Goal: Task Accomplishment & Management: Use online tool/utility

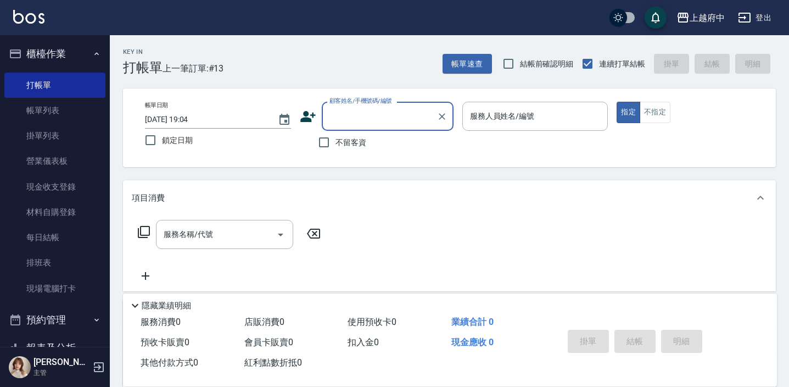
scroll to position [49, 0]
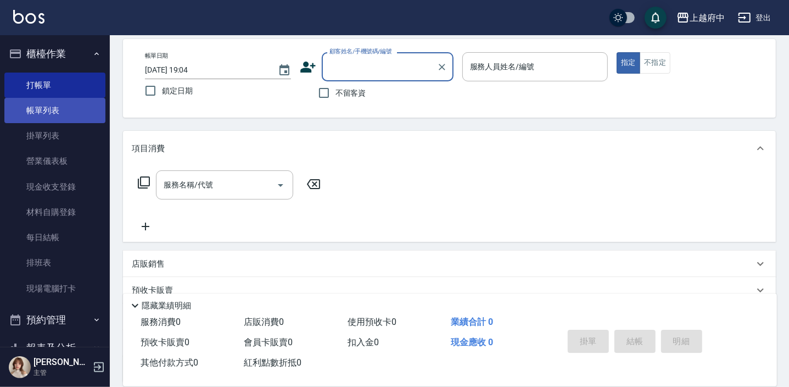
click at [75, 104] on link "帳單列表" at bounding box center [54, 110] width 101 height 25
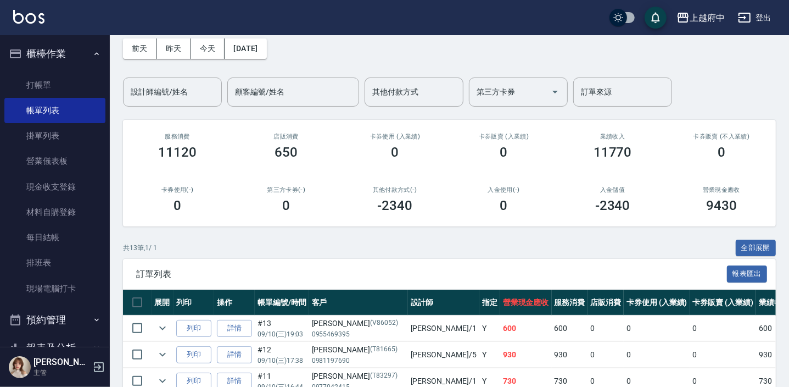
scroll to position [99, 0]
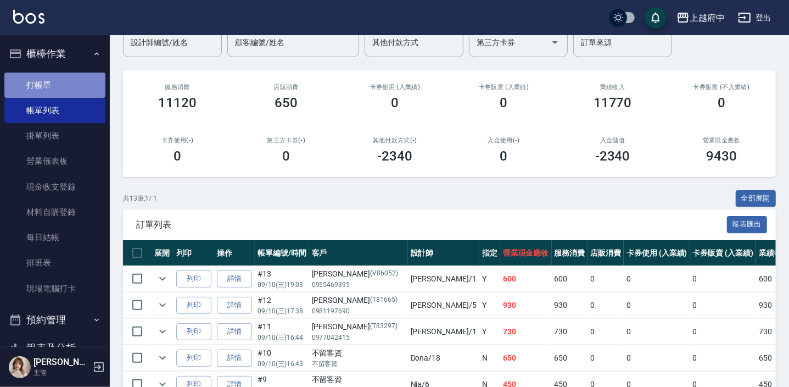
click at [79, 77] on link "打帳單" at bounding box center [54, 85] width 101 height 25
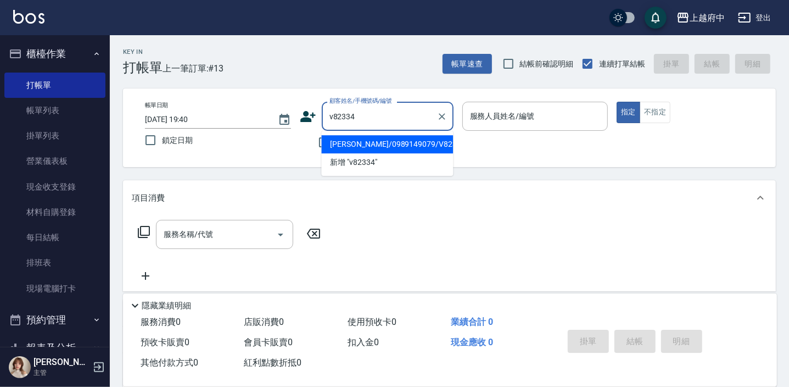
click at [379, 149] on li "楊偉智/0989149079/V82334" at bounding box center [387, 144] width 132 height 18
type input "楊偉智/0989149079/V82334"
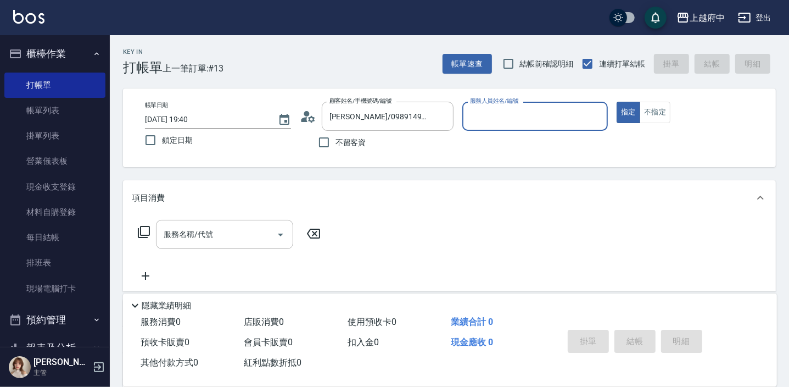
type input "2"
type input "Annie -1"
type button "true"
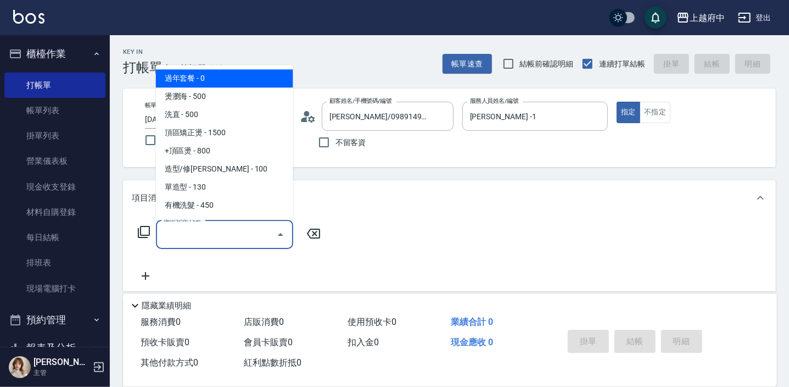
click at [181, 238] on div "服務名稱/代號 服務名稱/代號" at bounding box center [224, 234] width 137 height 29
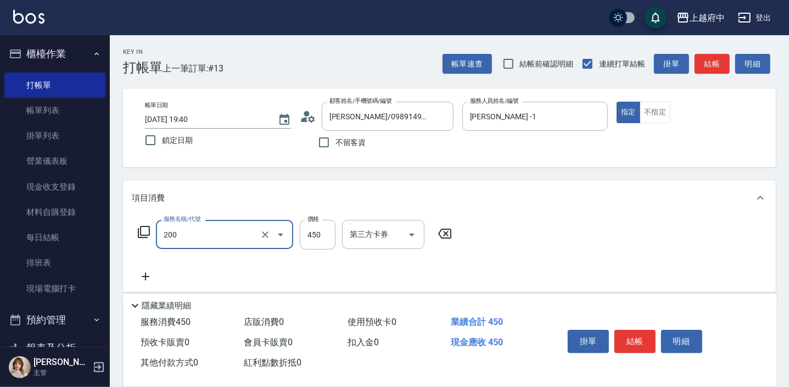
type input "有機洗髮(200)"
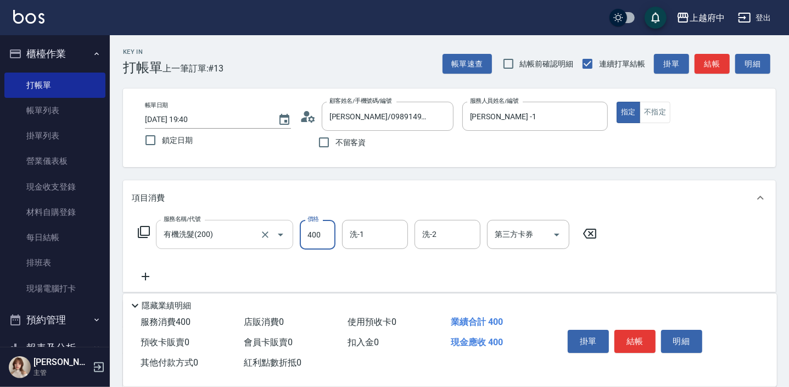
type input "400"
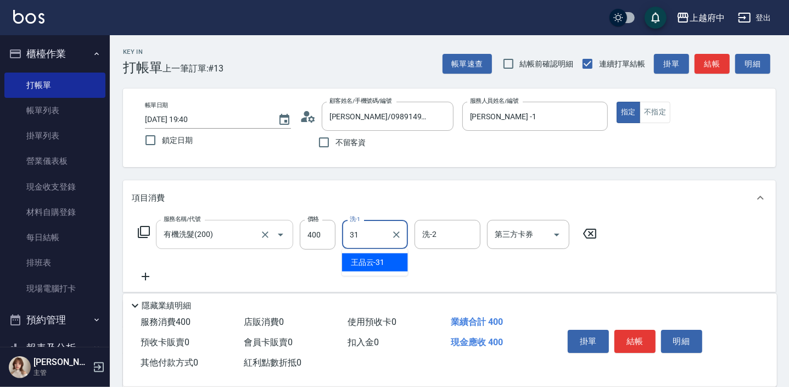
type input "王品云-31"
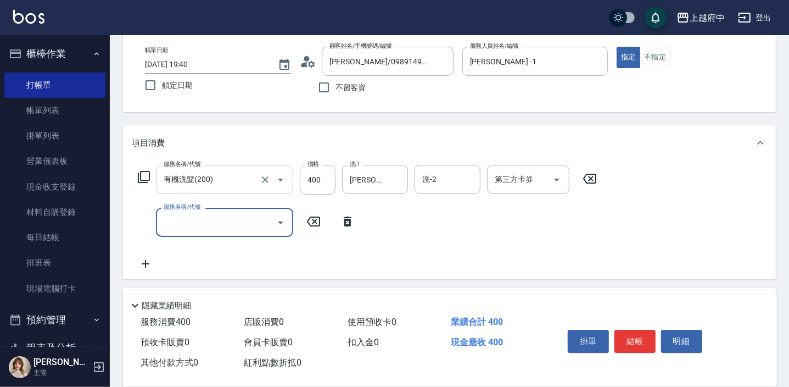
scroll to position [99, 0]
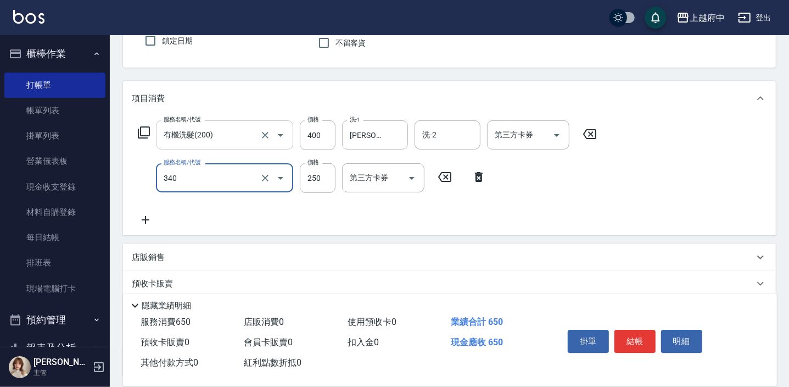
type input "剪髮(340)"
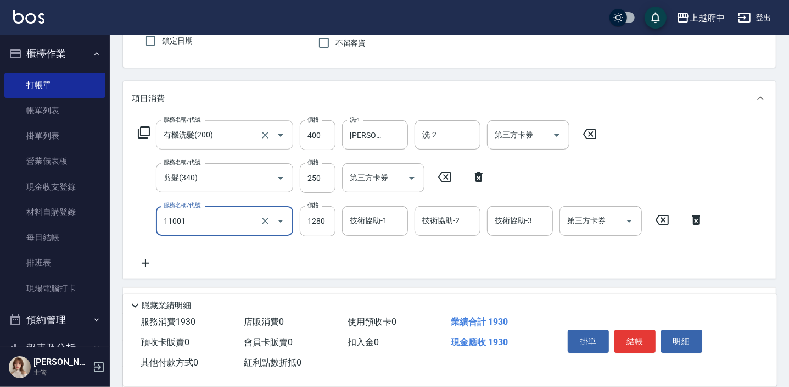
type input "燙髮S(11001)"
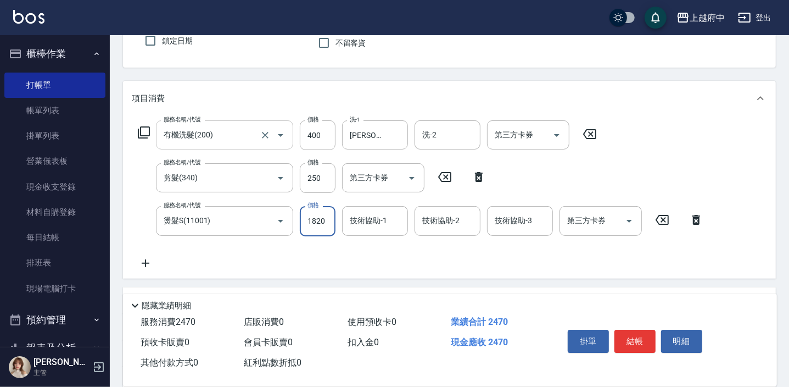
type input "1820"
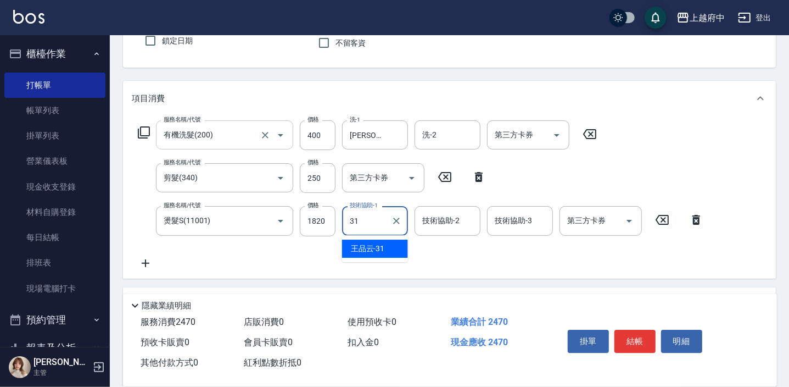
type input "王品云-31"
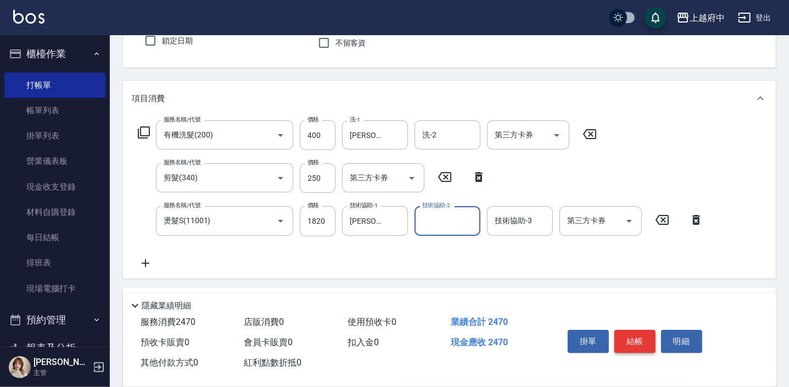
click at [647, 342] on button "結帳" at bounding box center [635, 341] width 41 height 23
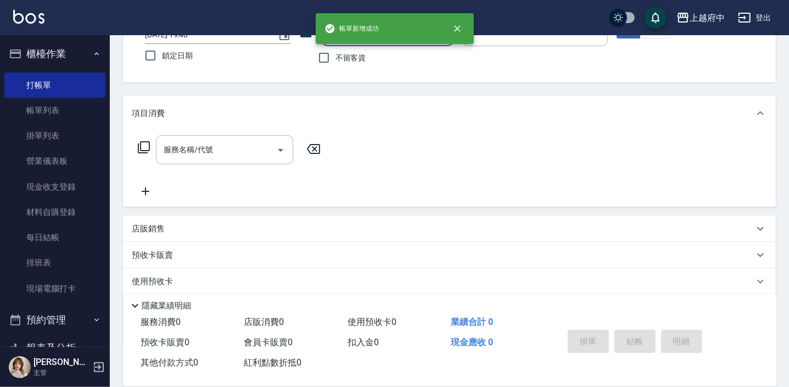
scroll to position [0, 0]
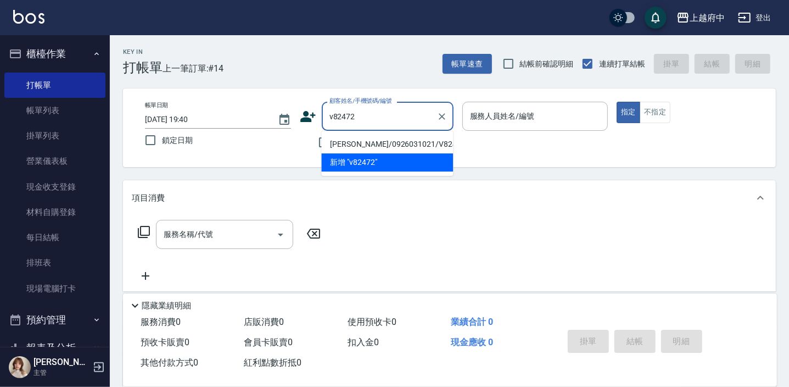
click at [382, 138] on li "林玹卉/0926031021/V82472" at bounding box center [387, 144] width 132 height 18
type input "林玹卉/0926031021/V82472"
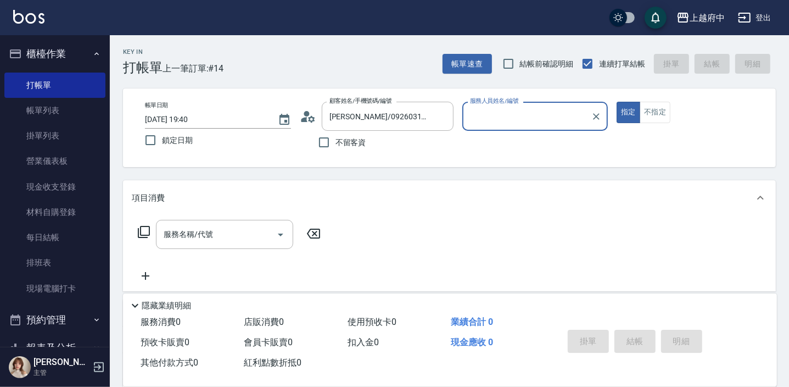
type input "Dona-18"
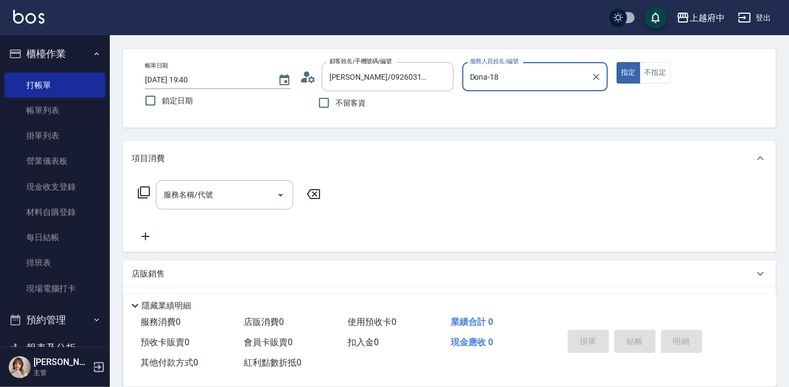
scroll to position [99, 0]
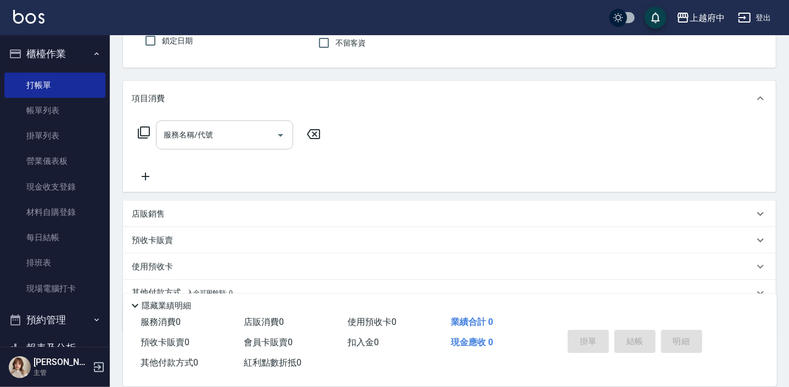
click at [212, 136] on div "服務名稱/代號 服務名稱/代號" at bounding box center [224, 134] width 137 height 29
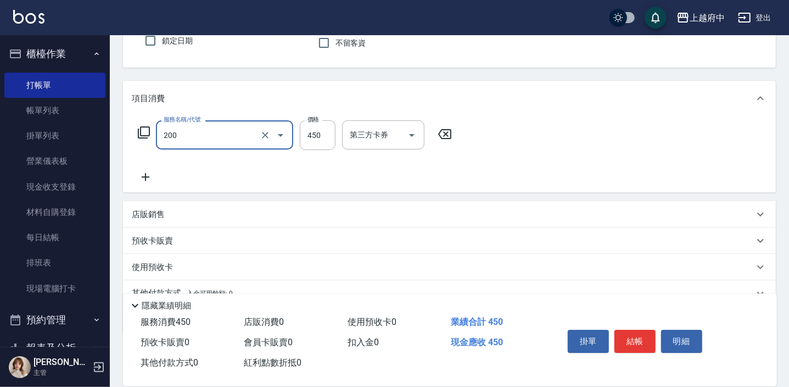
type input "有機洗髮(200)"
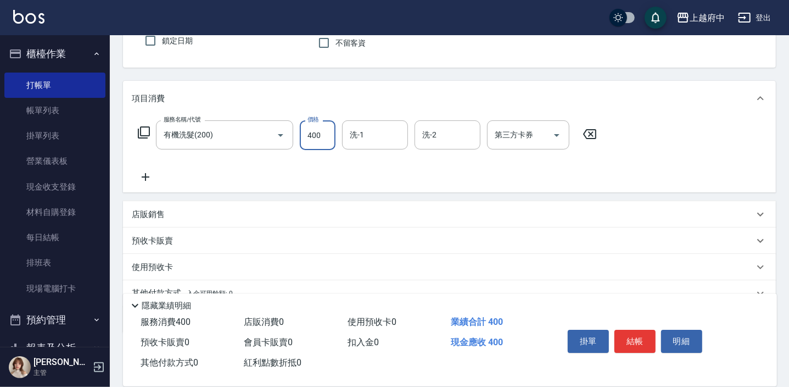
type input "400"
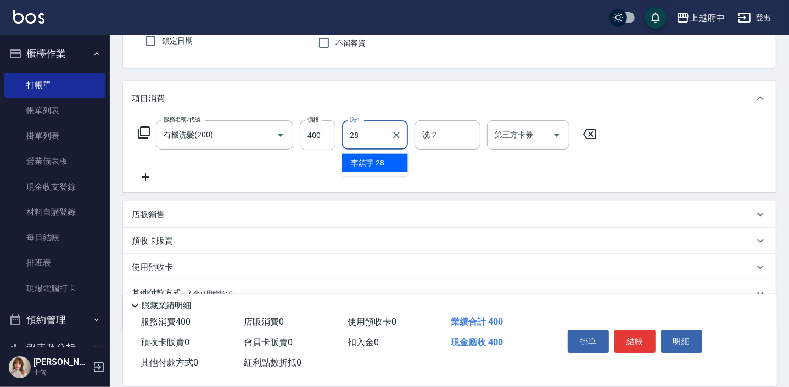
type input "李鎮宇-28"
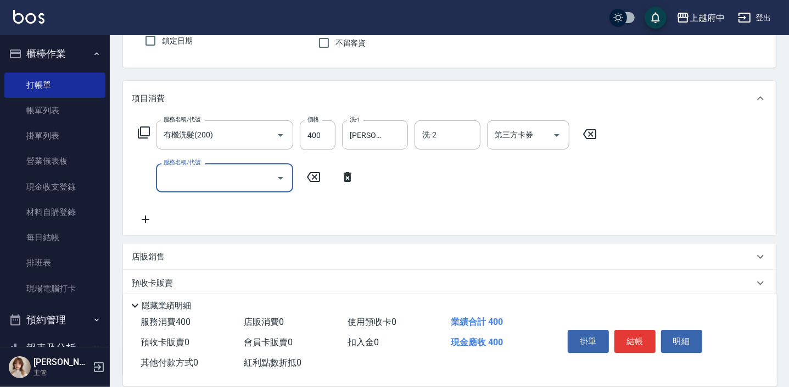
type input "5"
type input "毛囊淨化理療(8004)"
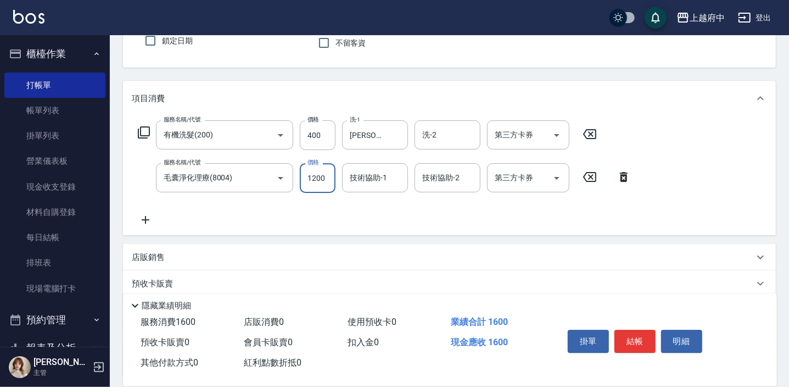
type input "1200"
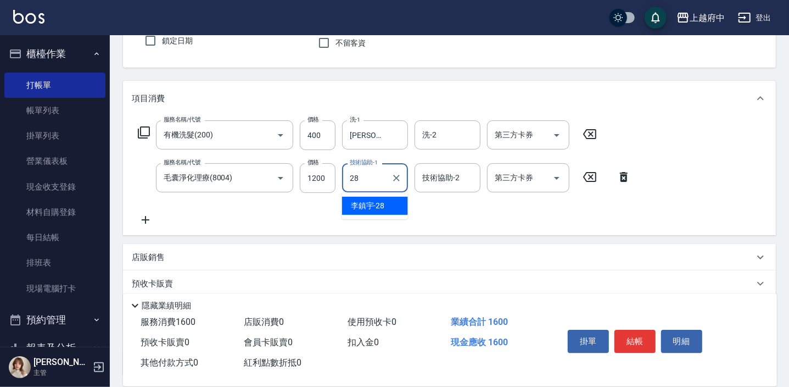
type input "李鎮宇-28"
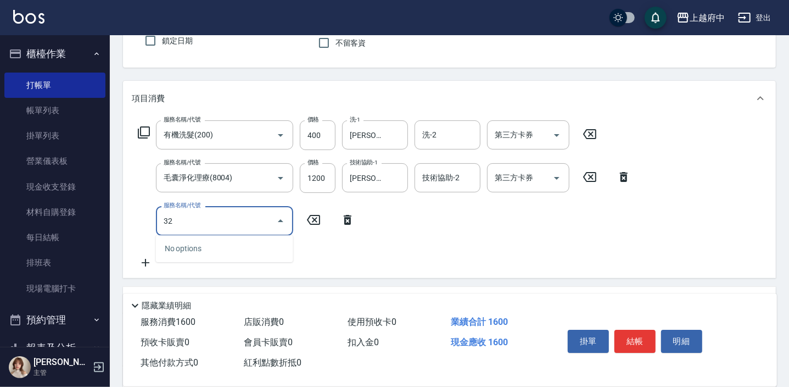
type input "3"
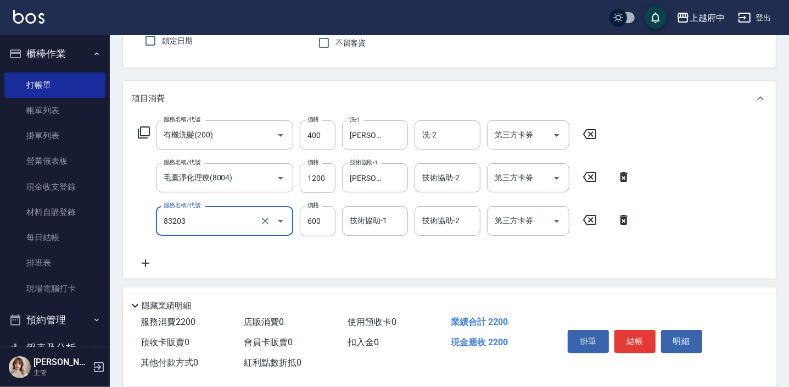
type input "蘆薈敷膜(83203)"
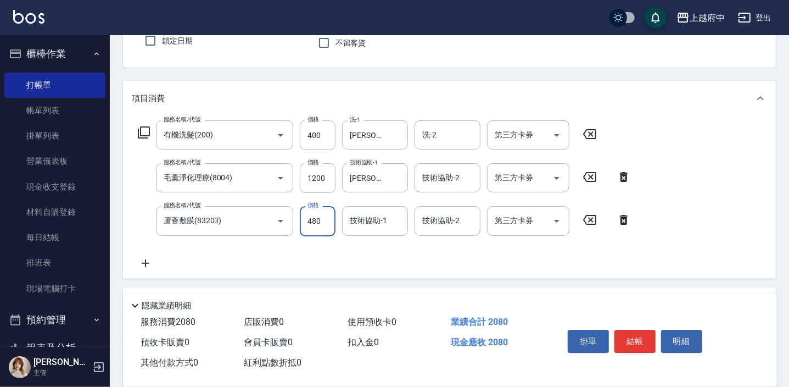
type input "480"
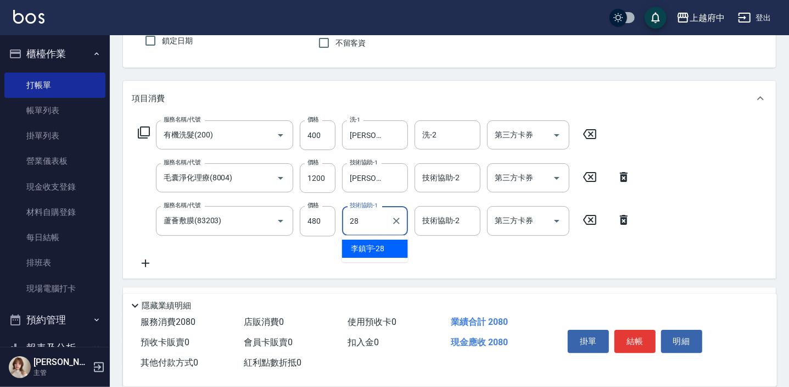
type input "李鎮宇-28"
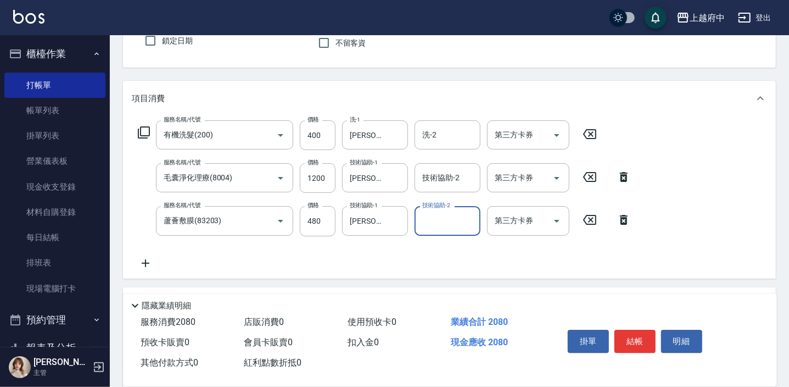
click at [151, 264] on icon at bounding box center [145, 263] width 27 height 13
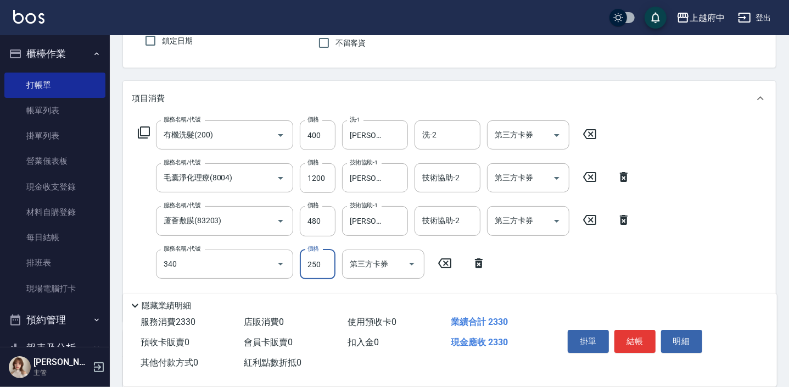
type input "剪髮(340)"
type input "350"
click at [633, 340] on button "結帳" at bounding box center [635, 341] width 41 height 23
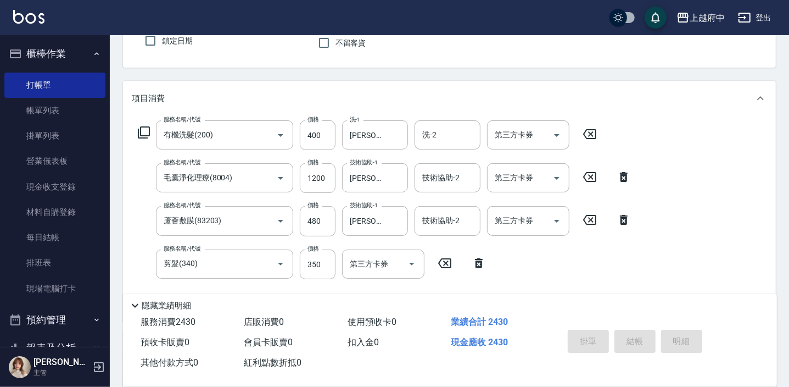
type input "2025/09/10 19:41"
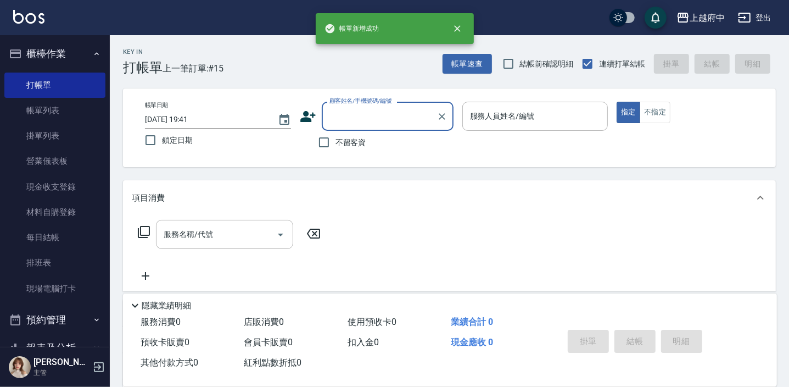
scroll to position [0, 0]
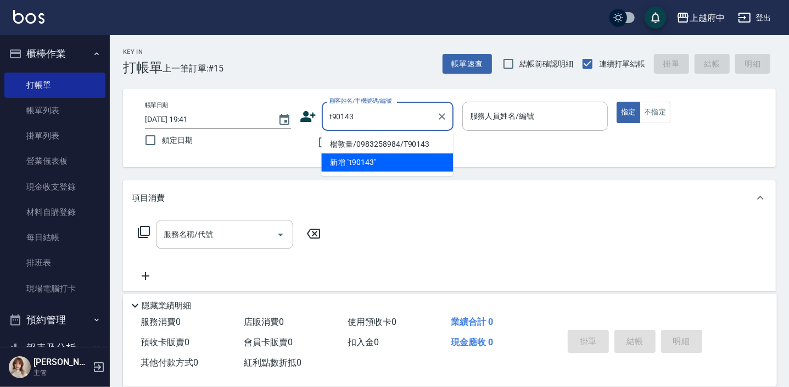
click at [363, 143] on li "楊敦量/0983258984/T90143" at bounding box center [387, 144] width 132 height 18
type input "楊敦量/0983258984/T90143"
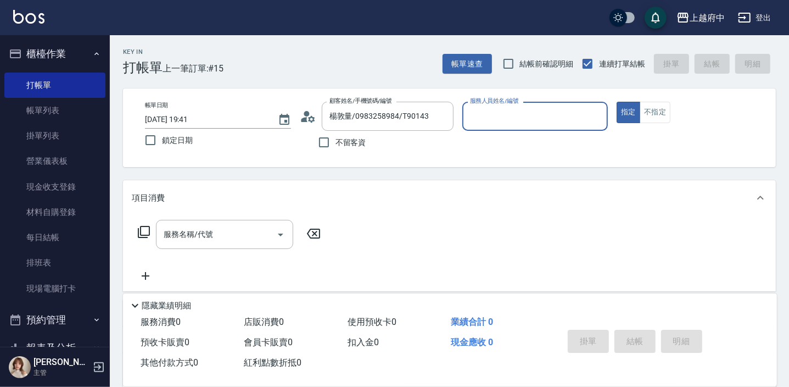
type input "Gary-5"
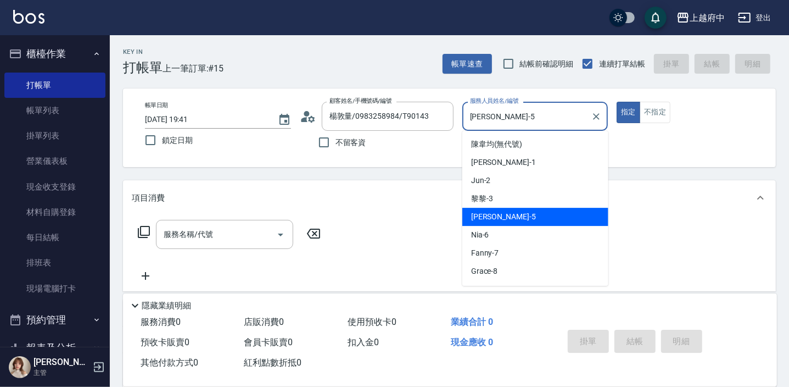
click at [563, 122] on input "Gary-5" at bounding box center [528, 116] width 120 height 19
click at [591, 118] on icon "Clear" at bounding box center [596, 116] width 11 height 11
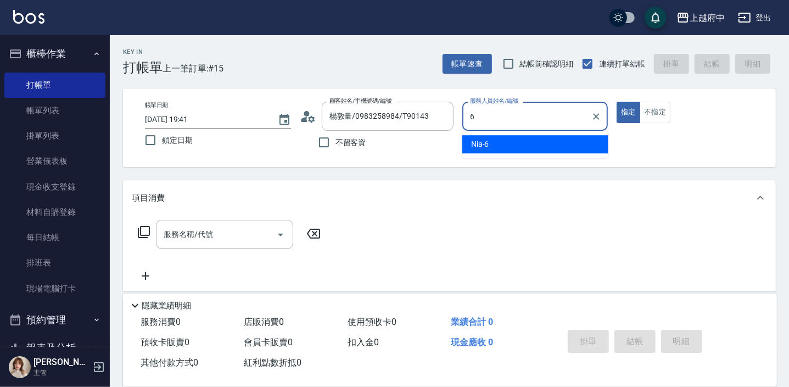
click at [584, 143] on div "Nia -6" at bounding box center [536, 144] width 146 height 18
type input "Nia-6"
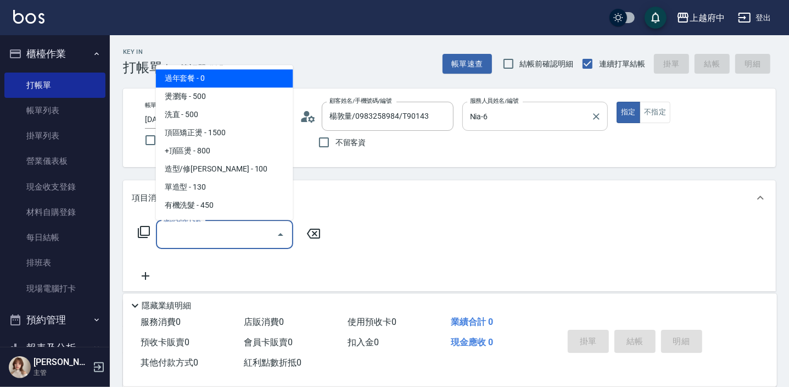
click at [177, 237] on div "服務名稱/代號 服務名稱/代號" at bounding box center [224, 234] width 137 height 29
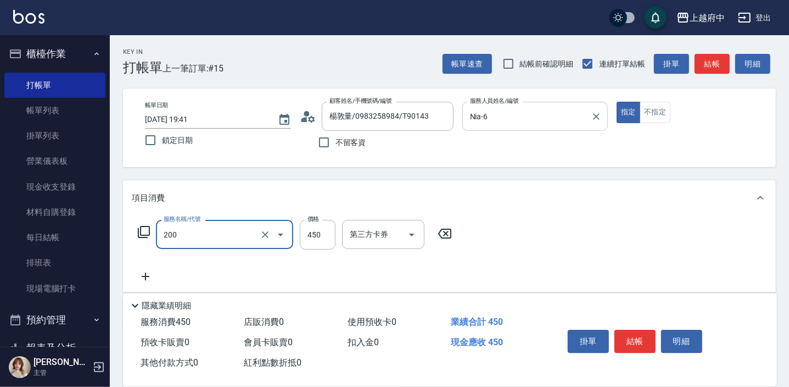
type input "有機洗髮(200)"
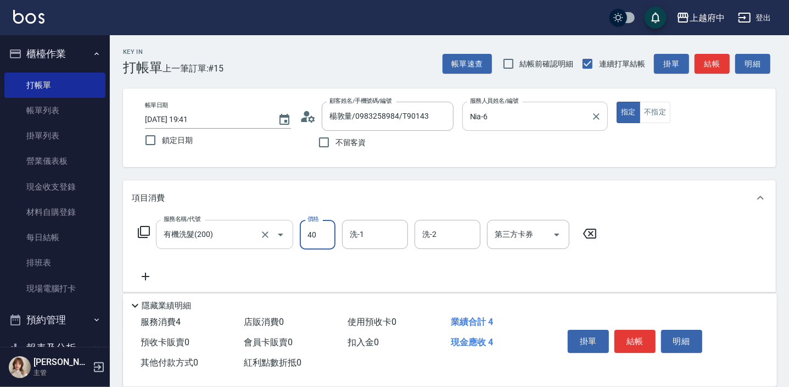
type input "400"
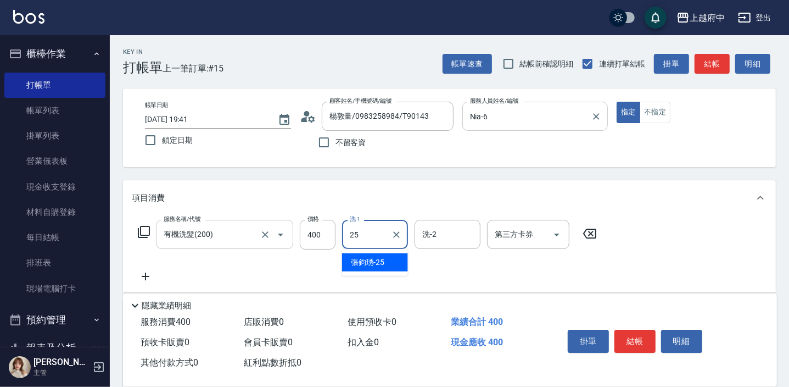
type input "張鈞琇-25"
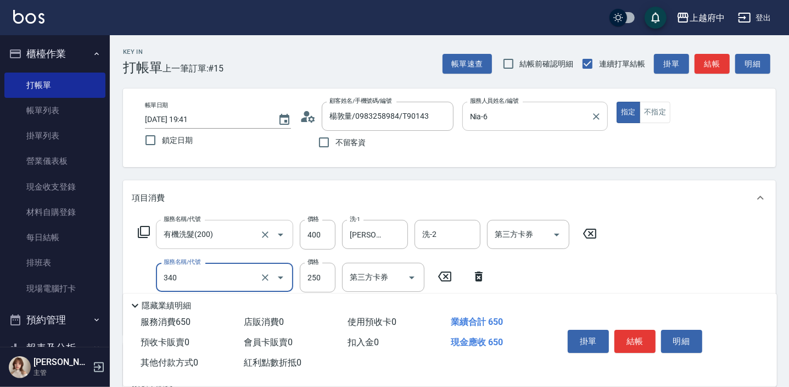
type input "剪髮(340)"
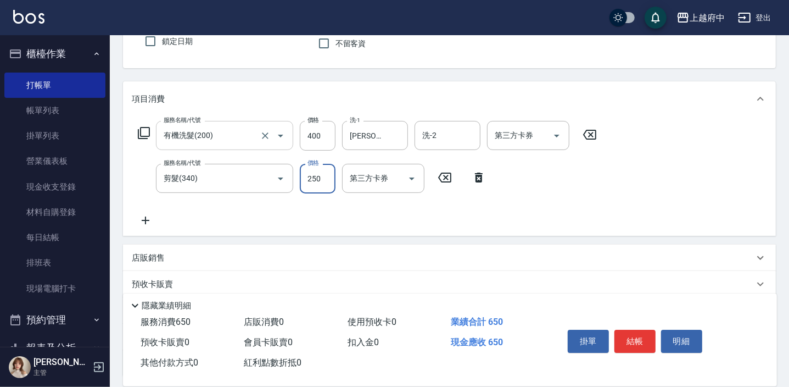
scroll to position [99, 0]
type input "230"
click at [644, 340] on button "結帳" at bounding box center [635, 341] width 41 height 23
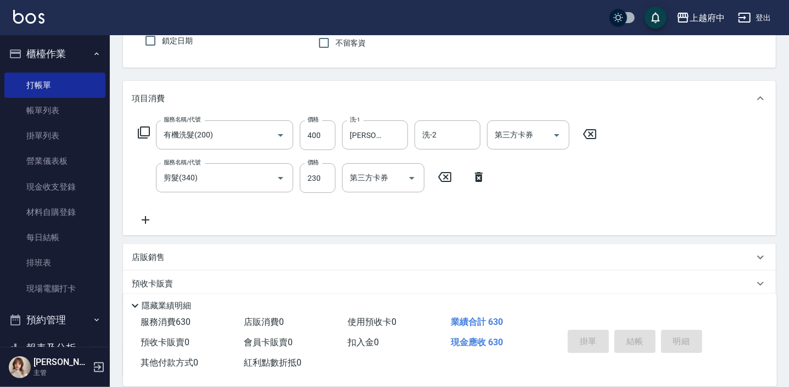
type input "2025/09/10 19:42"
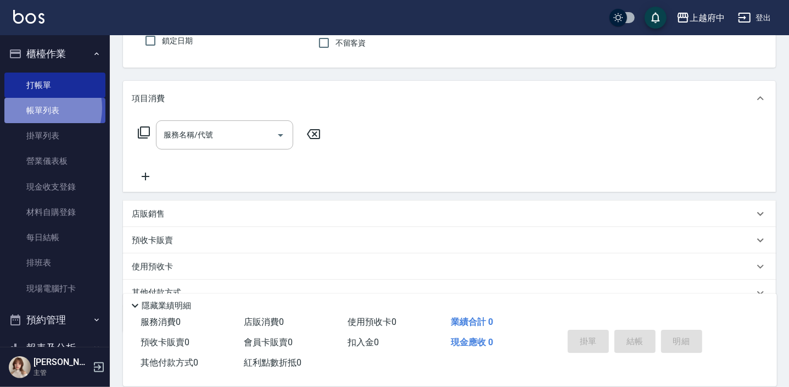
click at [38, 108] on link "帳單列表" at bounding box center [54, 110] width 101 height 25
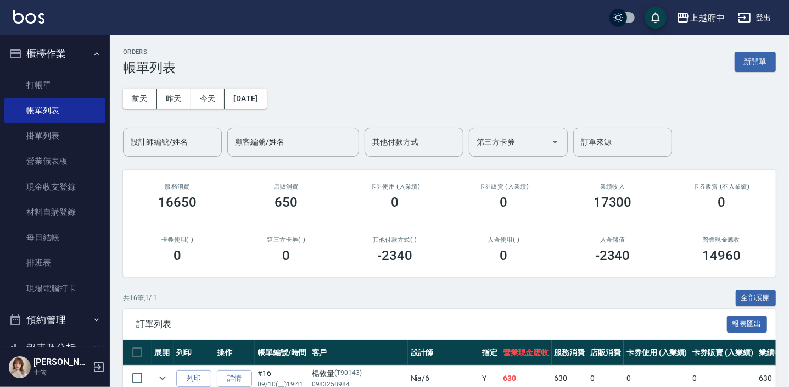
click at [68, 48] on button "櫃檯作業" at bounding box center [54, 54] width 101 height 29
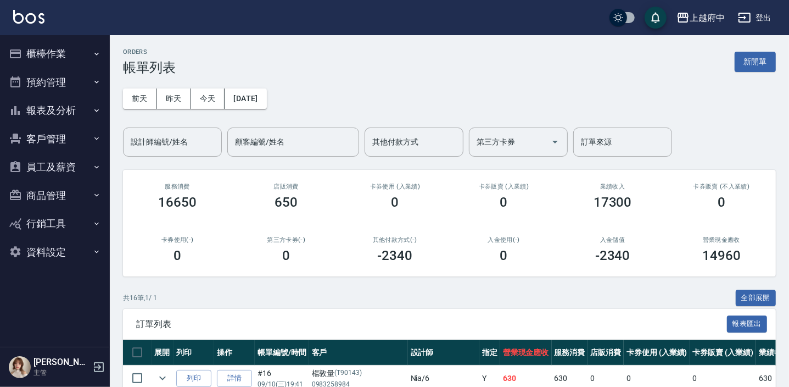
click at [53, 109] on button "報表及分析" at bounding box center [54, 110] width 101 height 29
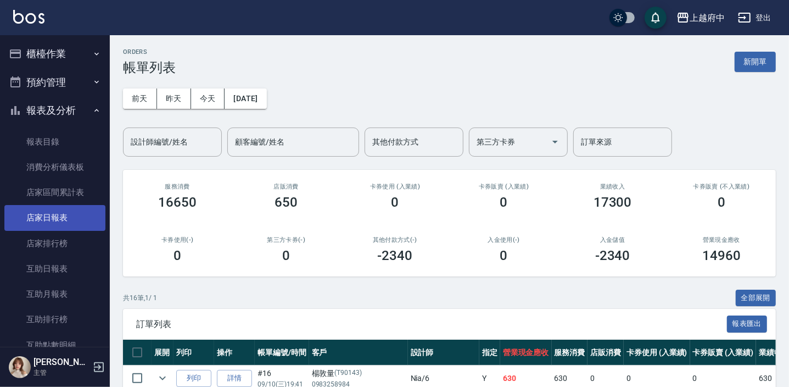
click at [68, 210] on link "店家日報表" at bounding box center [54, 217] width 101 height 25
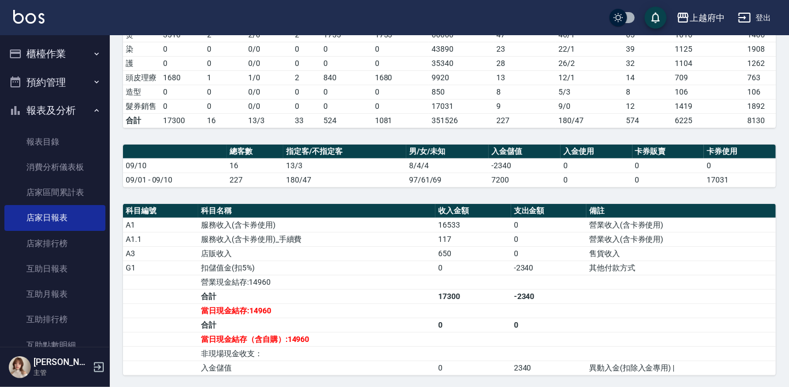
scroll to position [299, 0]
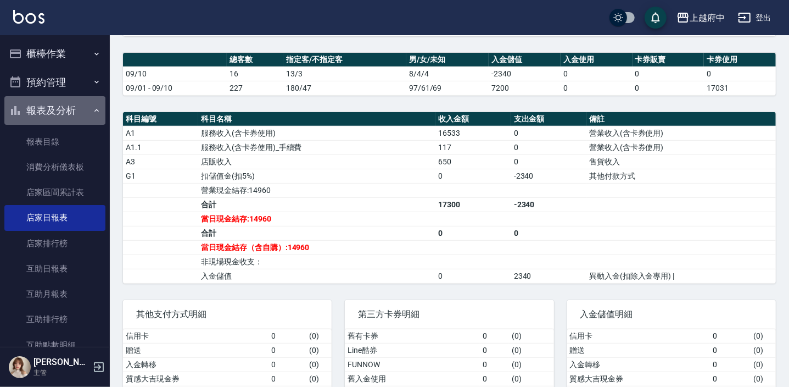
click at [74, 118] on button "報表及分析" at bounding box center [54, 110] width 101 height 29
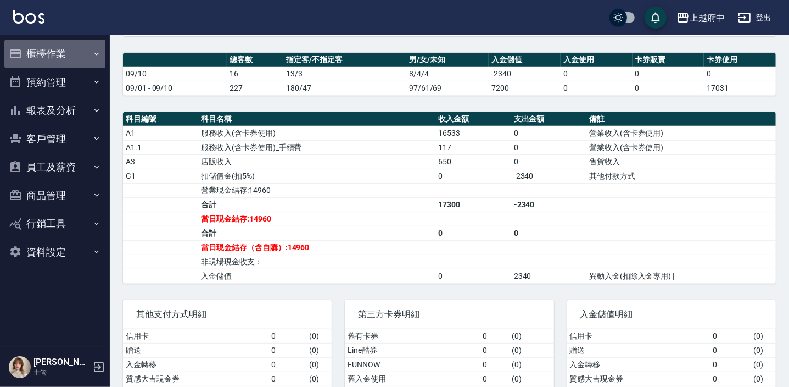
click at [65, 57] on button "櫃檯作業" at bounding box center [54, 54] width 101 height 29
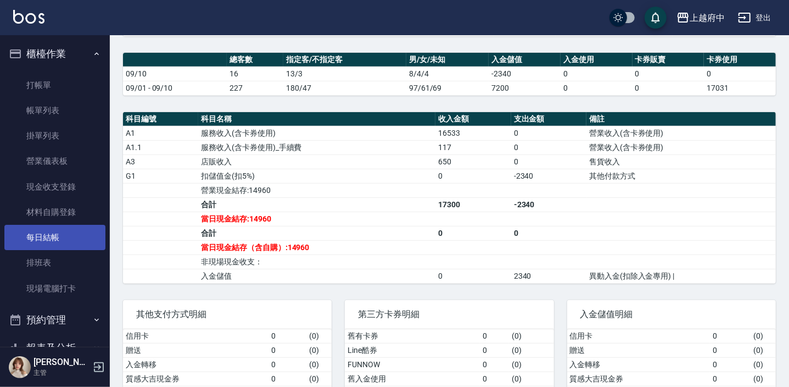
click at [73, 236] on link "每日結帳" at bounding box center [54, 237] width 101 height 25
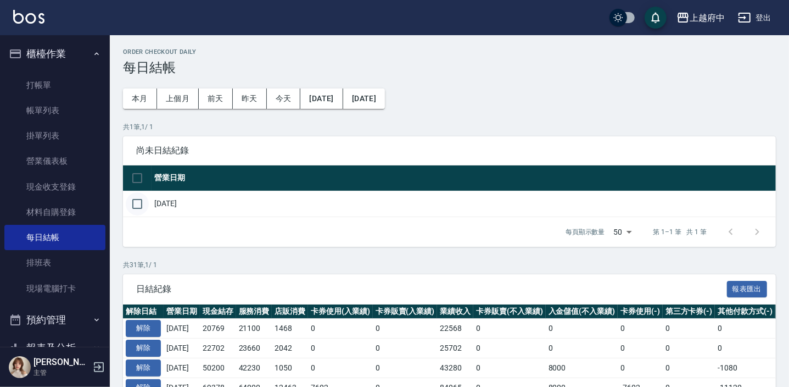
click at [142, 203] on input "checkbox" at bounding box center [137, 203] width 23 height 23
checkbox input "true"
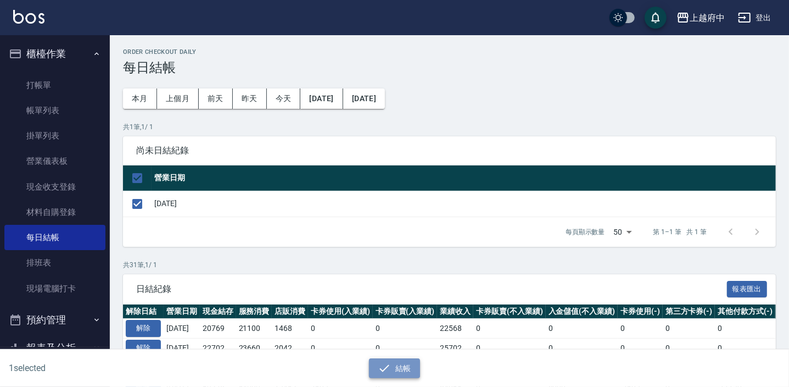
click at [410, 365] on button "結帳" at bounding box center [394, 368] width 51 height 20
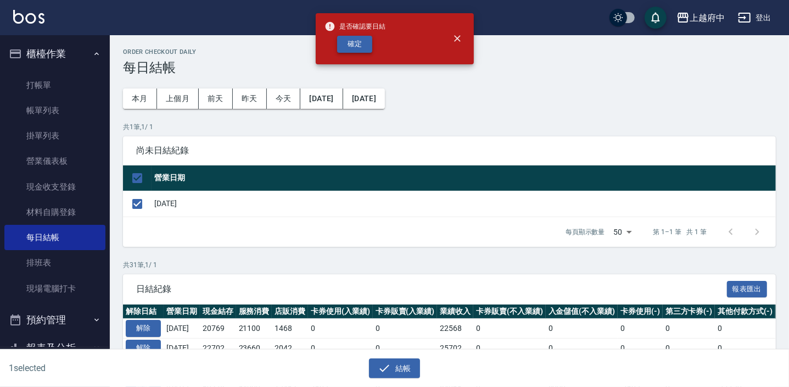
click at [360, 47] on button "確定" at bounding box center [354, 44] width 35 height 17
checkbox input "false"
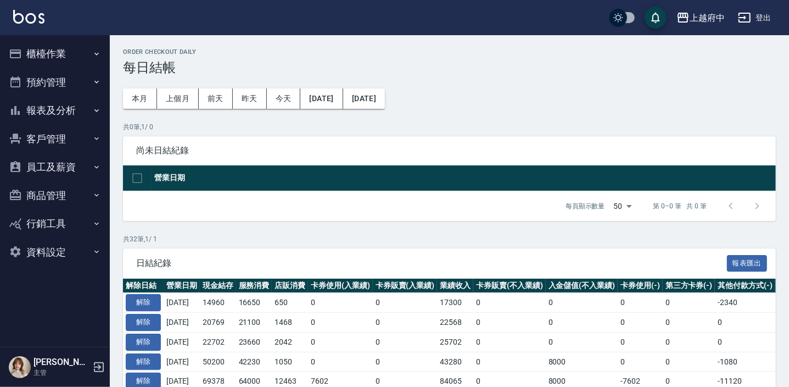
click at [49, 50] on button "櫃檯作業" at bounding box center [54, 54] width 101 height 29
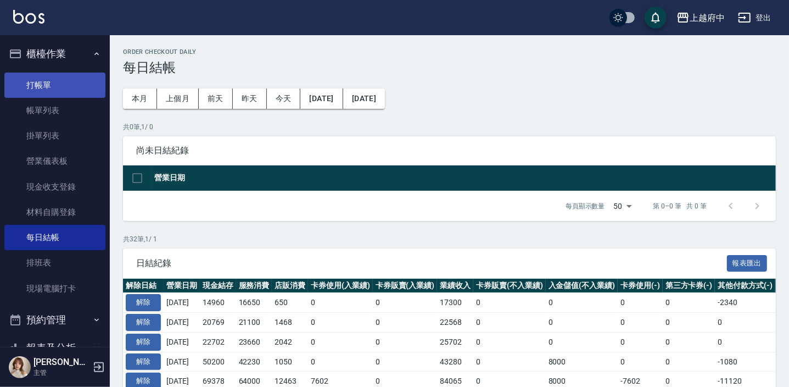
click at [49, 76] on link "打帳單" at bounding box center [54, 85] width 101 height 25
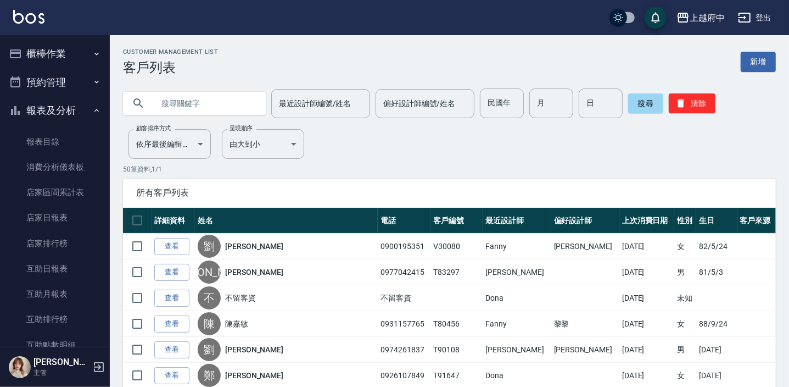
drag, startPoint x: 59, startPoint y: 114, endPoint x: 58, endPoint y: 108, distance: 6.1
click at [59, 114] on button "報表及分析" at bounding box center [54, 110] width 101 height 29
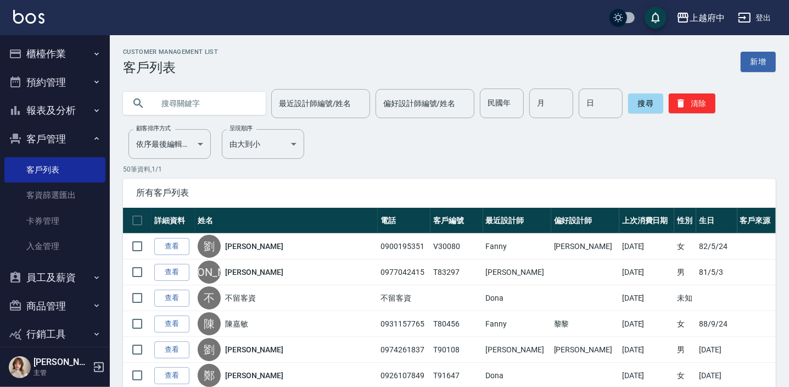
click at [52, 55] on button "櫃檯作業" at bounding box center [54, 54] width 101 height 29
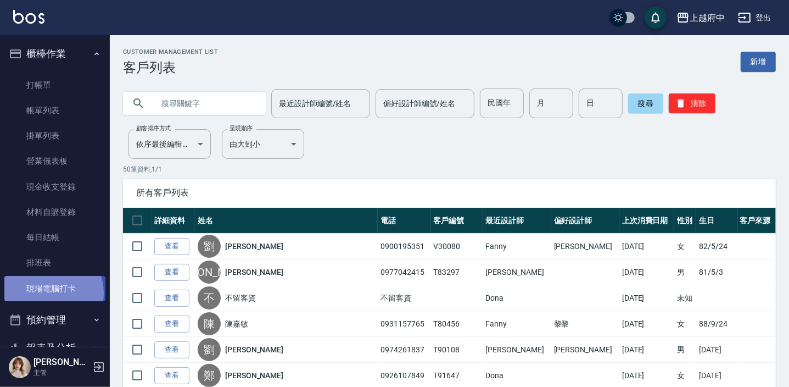
click at [48, 293] on link "現場電腦打卡" at bounding box center [54, 288] width 101 height 25
